Goal: Browse casually: Explore the website without a specific task or goal

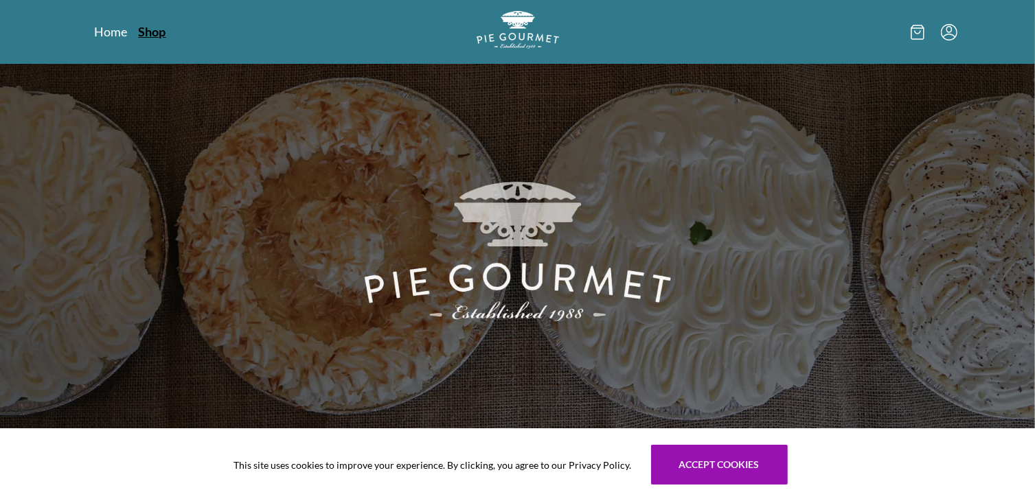
click at [161, 33] on link "Shop" at bounding box center [152, 31] width 27 height 16
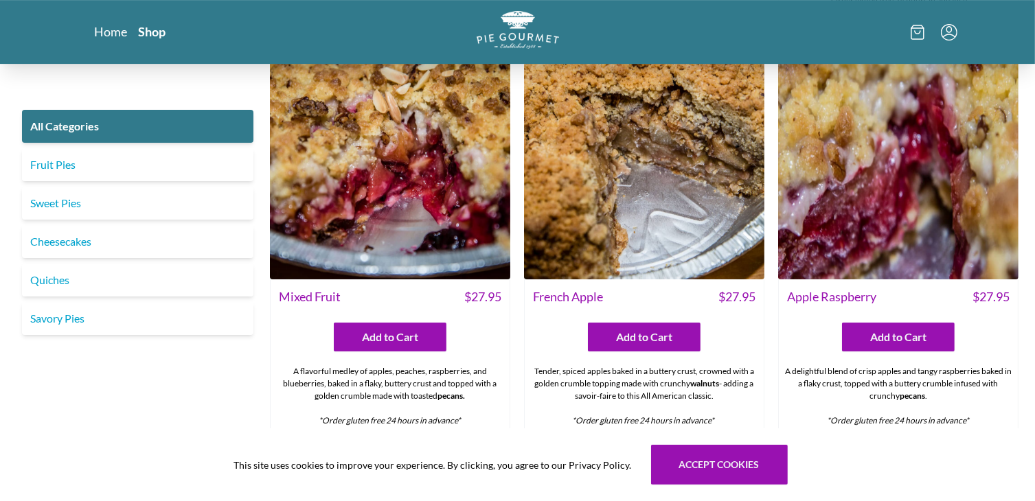
scroll to position [4461, 0]
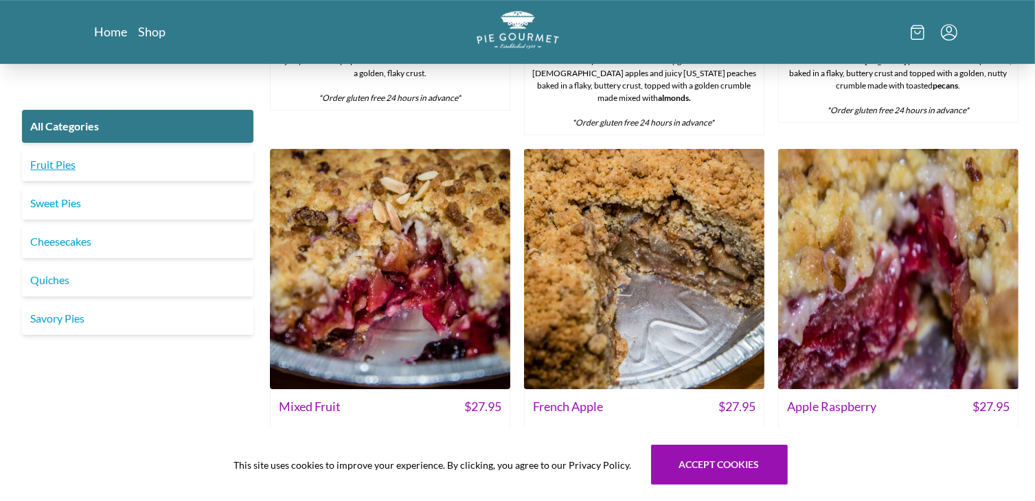
click at [69, 164] on link "Fruit Pies" at bounding box center [137, 164] width 231 height 33
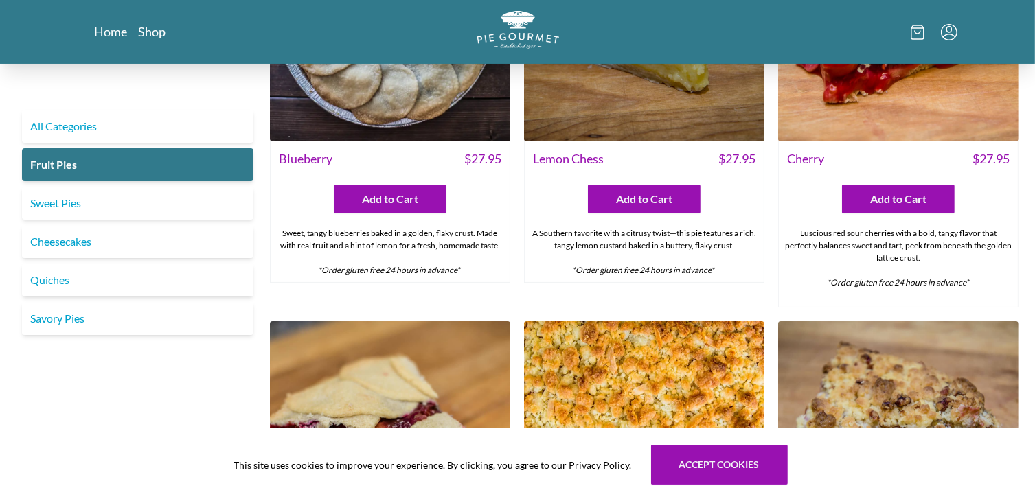
scroll to position [440, 0]
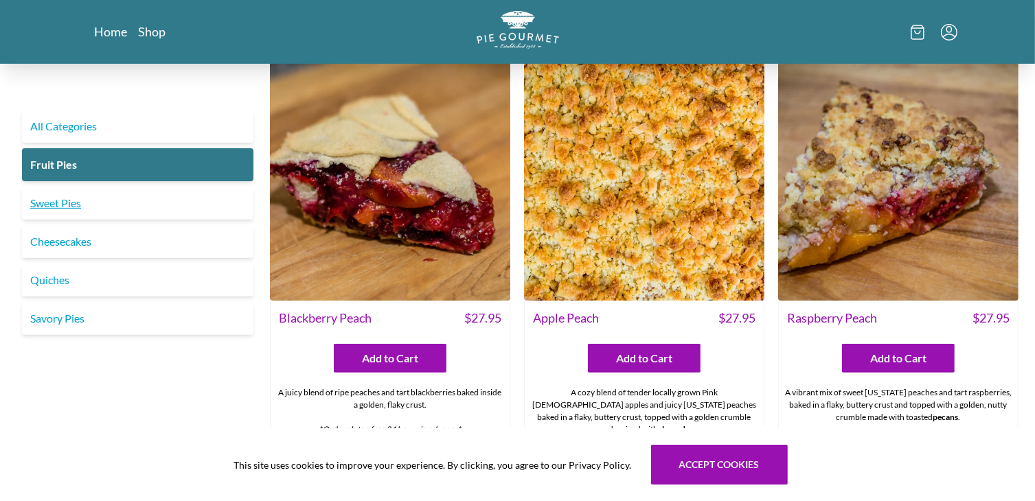
click at [80, 209] on link "Sweet Pies" at bounding box center [137, 203] width 231 height 33
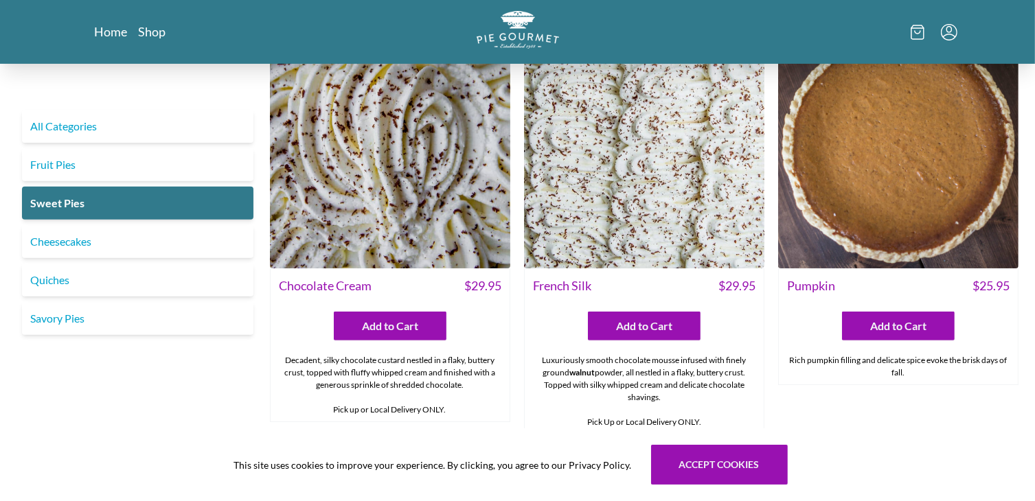
scroll to position [442, 0]
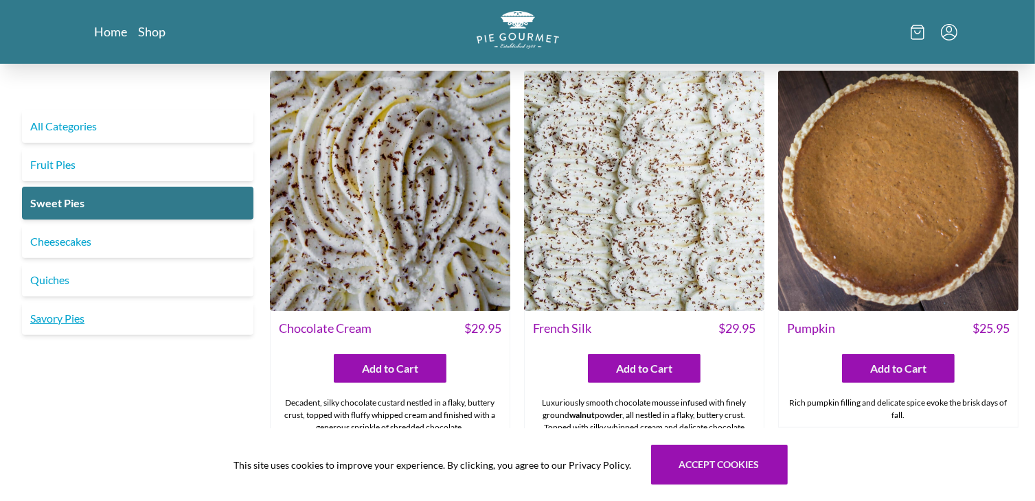
click at [92, 323] on link "Savory Pies" at bounding box center [137, 318] width 231 height 33
